Goal: Task Accomplishment & Management: Manage account settings

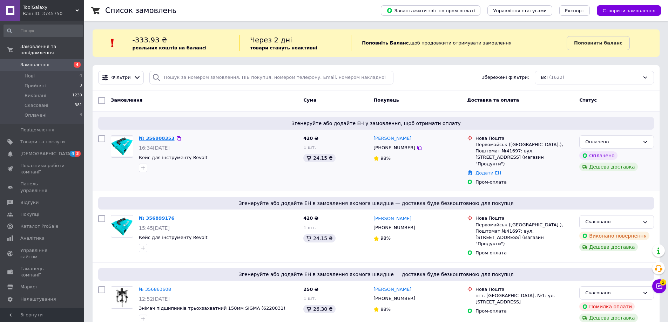
click at [143, 137] on link "№ 356908353" at bounding box center [157, 138] width 36 height 5
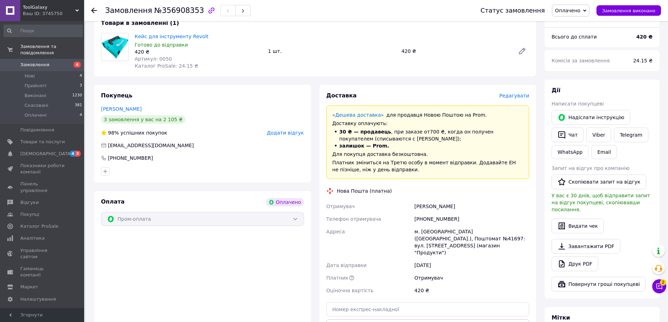
scroll to position [315, 0]
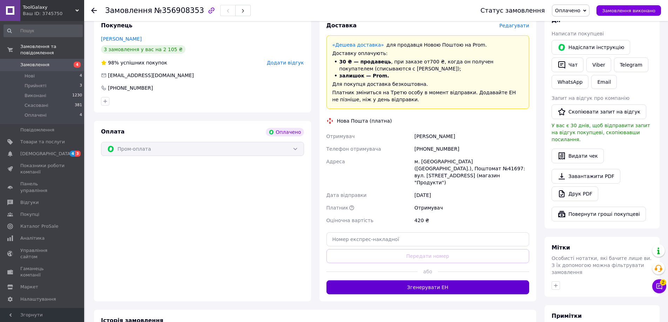
click at [420, 280] on button "Згенерувати ЕН" at bounding box center [427, 287] width 203 height 14
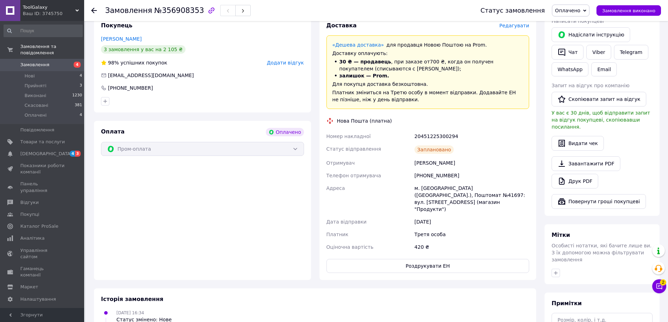
scroll to position [70, 0]
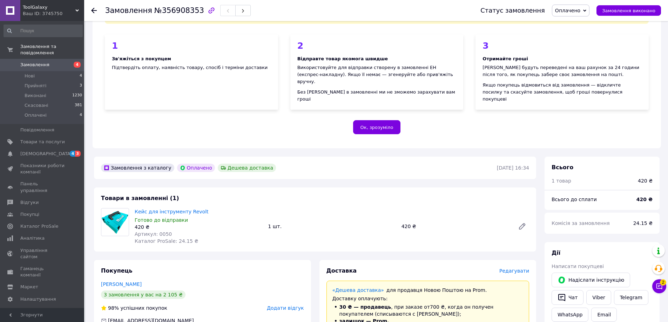
click at [93, 13] on icon at bounding box center [94, 11] width 6 height 6
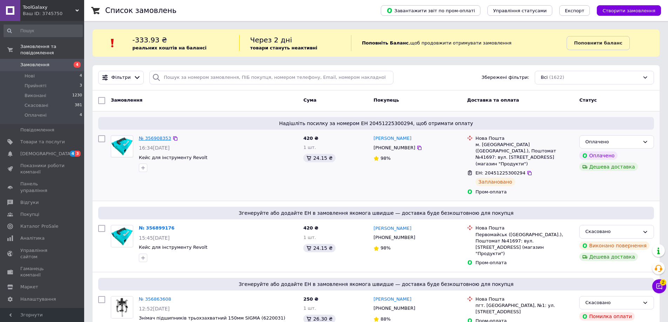
click at [150, 139] on link "№ 356908353" at bounding box center [155, 138] width 32 height 5
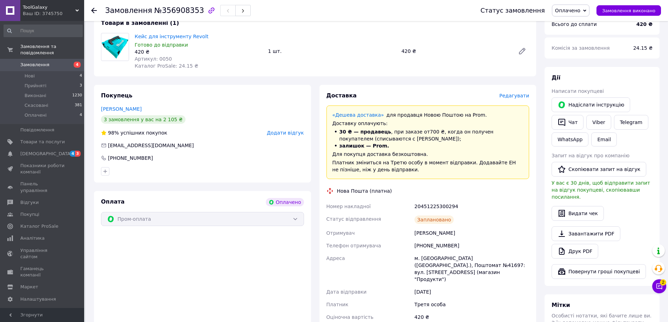
scroll to position [385, 0]
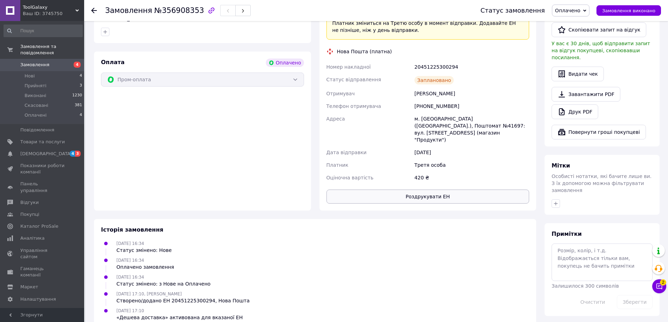
click at [423, 190] on button "Роздрукувати ЕН" at bounding box center [427, 197] width 203 height 14
click at [453, 175] on div "Доставка Редагувати «Дешева доставка»   для продавця [GEOGRAPHIC_DATA] на Prom.…" at bounding box center [427, 77] width 203 height 251
click at [91, 12] on icon at bounding box center [94, 11] width 6 height 6
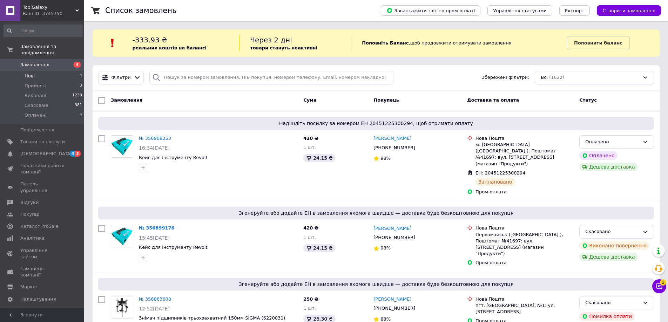
click at [21, 71] on li "Нові 4" at bounding box center [43, 76] width 86 height 10
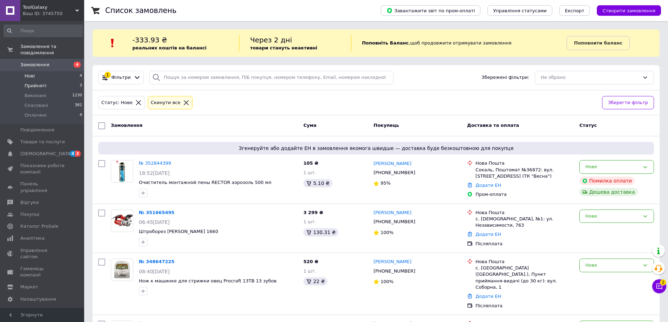
click at [48, 81] on li "Прийняті 3" at bounding box center [43, 86] width 86 height 10
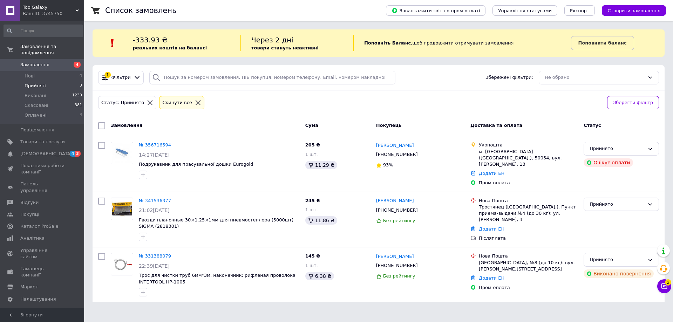
click at [47, 81] on li "Прийняті 3" at bounding box center [43, 86] width 86 height 10
click at [52, 71] on li "Нові 4" at bounding box center [43, 76] width 86 height 10
